Goal: Task Accomplishment & Management: Manage account settings

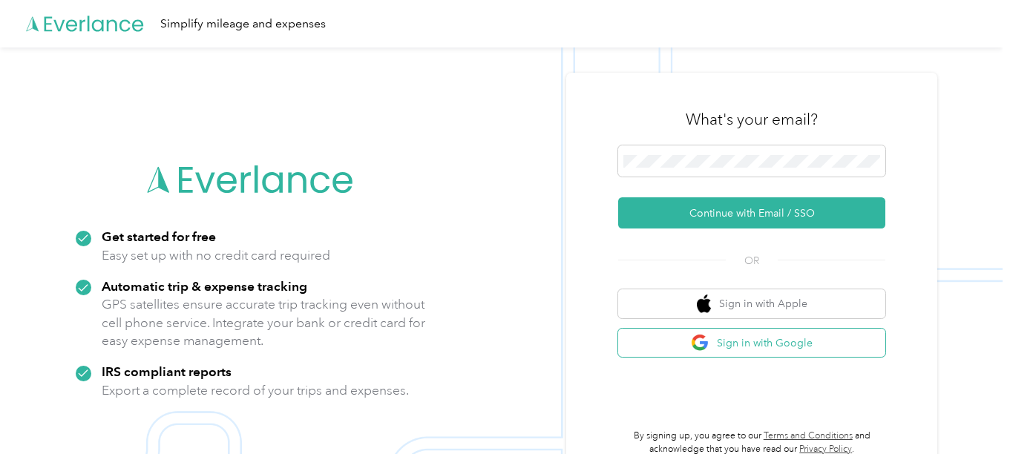
click at [778, 342] on button "Sign in with Google" at bounding box center [751, 343] width 267 height 29
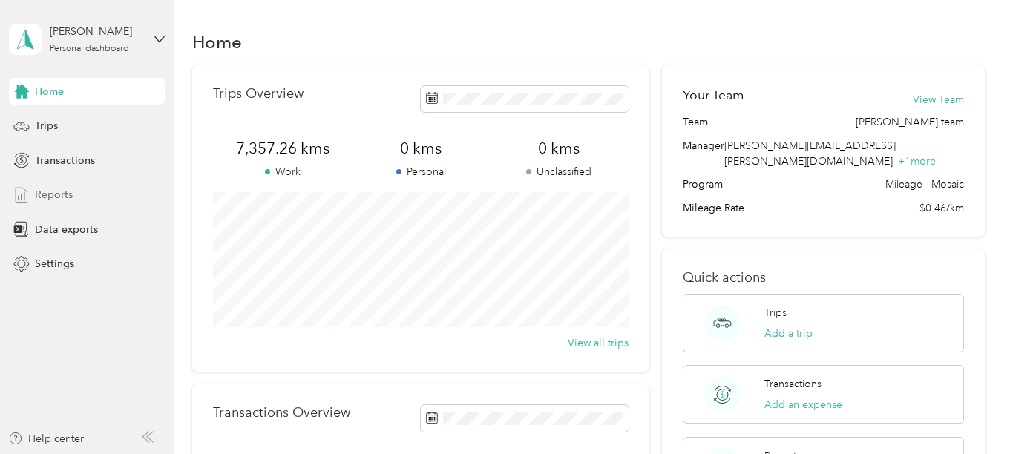
click at [53, 194] on span "Reports" at bounding box center [54, 195] width 38 height 16
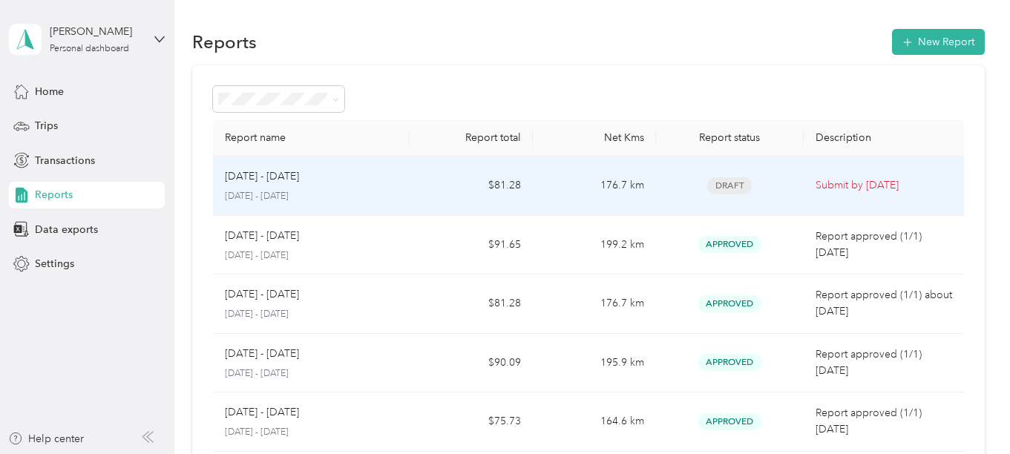
click at [856, 182] on p "Submit by [DATE]" at bounding box center [885, 185] width 140 height 16
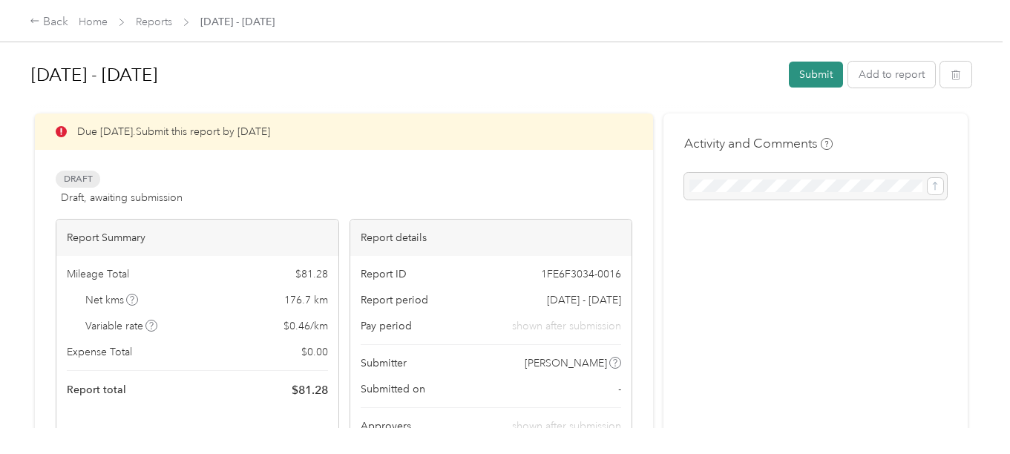
click at [817, 69] on button "Submit" at bounding box center [816, 75] width 54 height 26
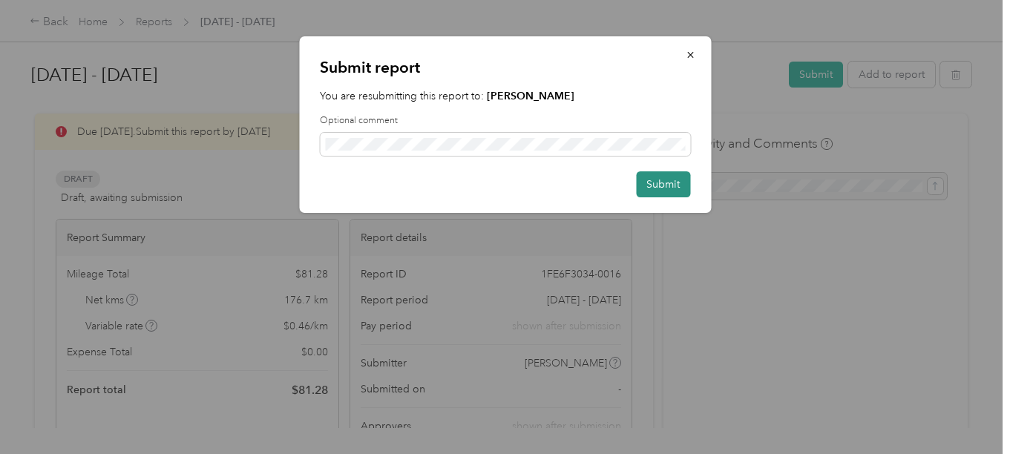
click at [662, 181] on button "Submit" at bounding box center [663, 184] width 54 height 26
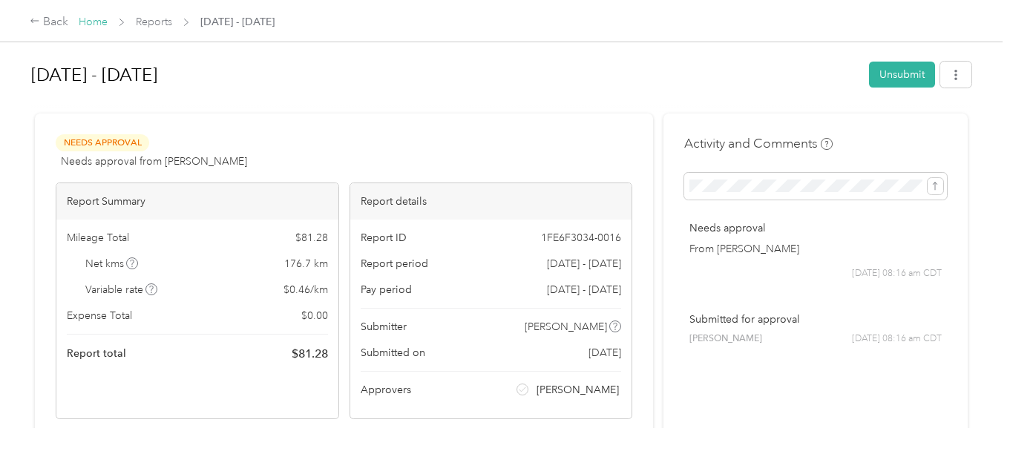
click at [86, 21] on link "Home" at bounding box center [93, 22] width 29 height 13
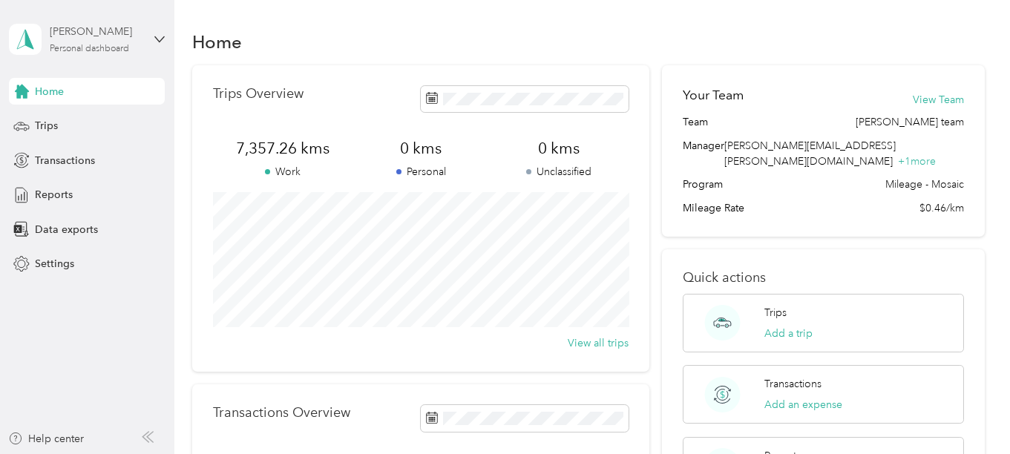
click at [99, 48] on div "Personal dashboard" at bounding box center [89, 49] width 79 height 9
click at [70, 121] on div "Log out" at bounding box center [50, 113] width 57 height 16
